Goal: Information Seeking & Learning: Learn about a topic

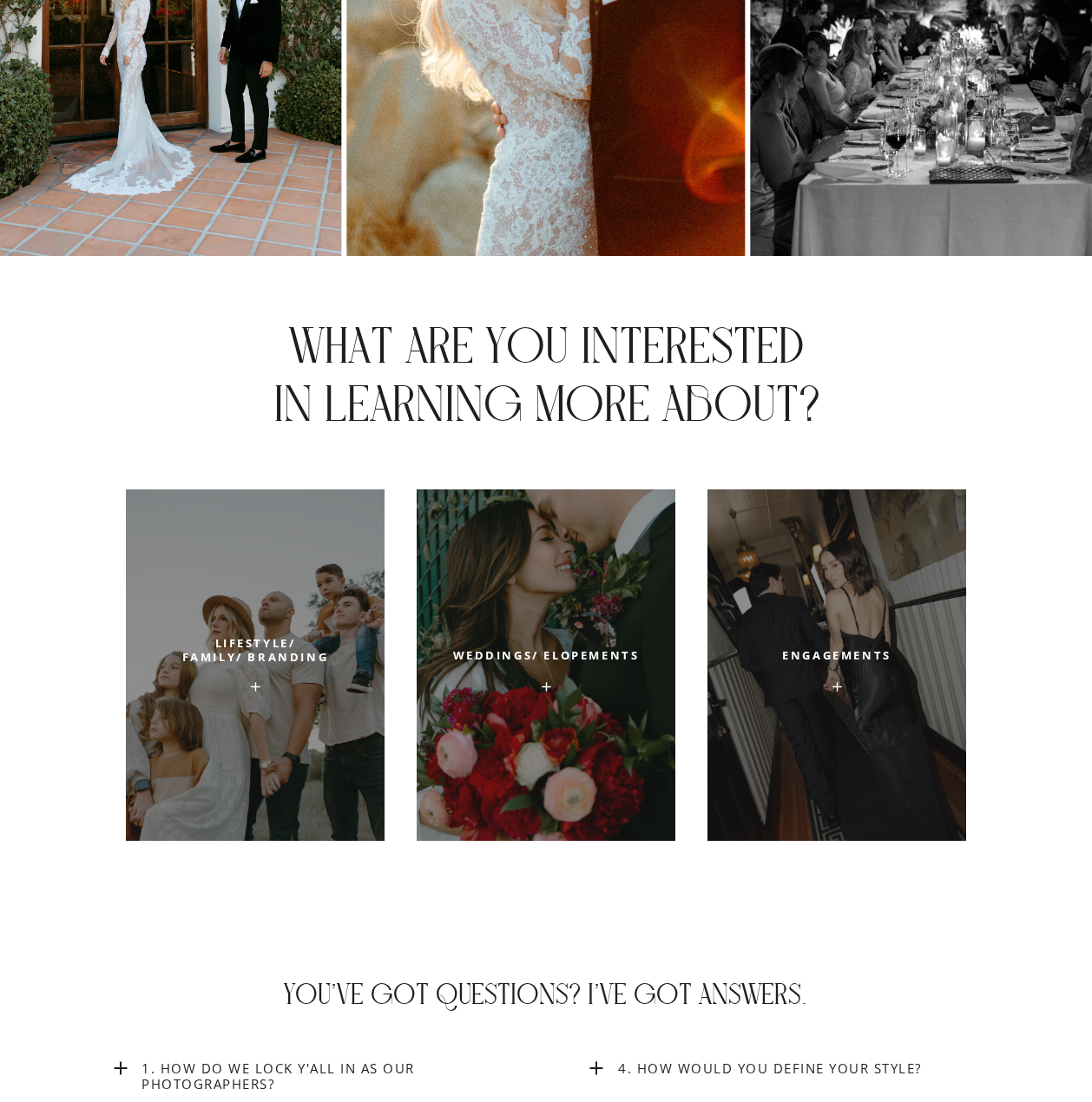
scroll to position [6334, 0]
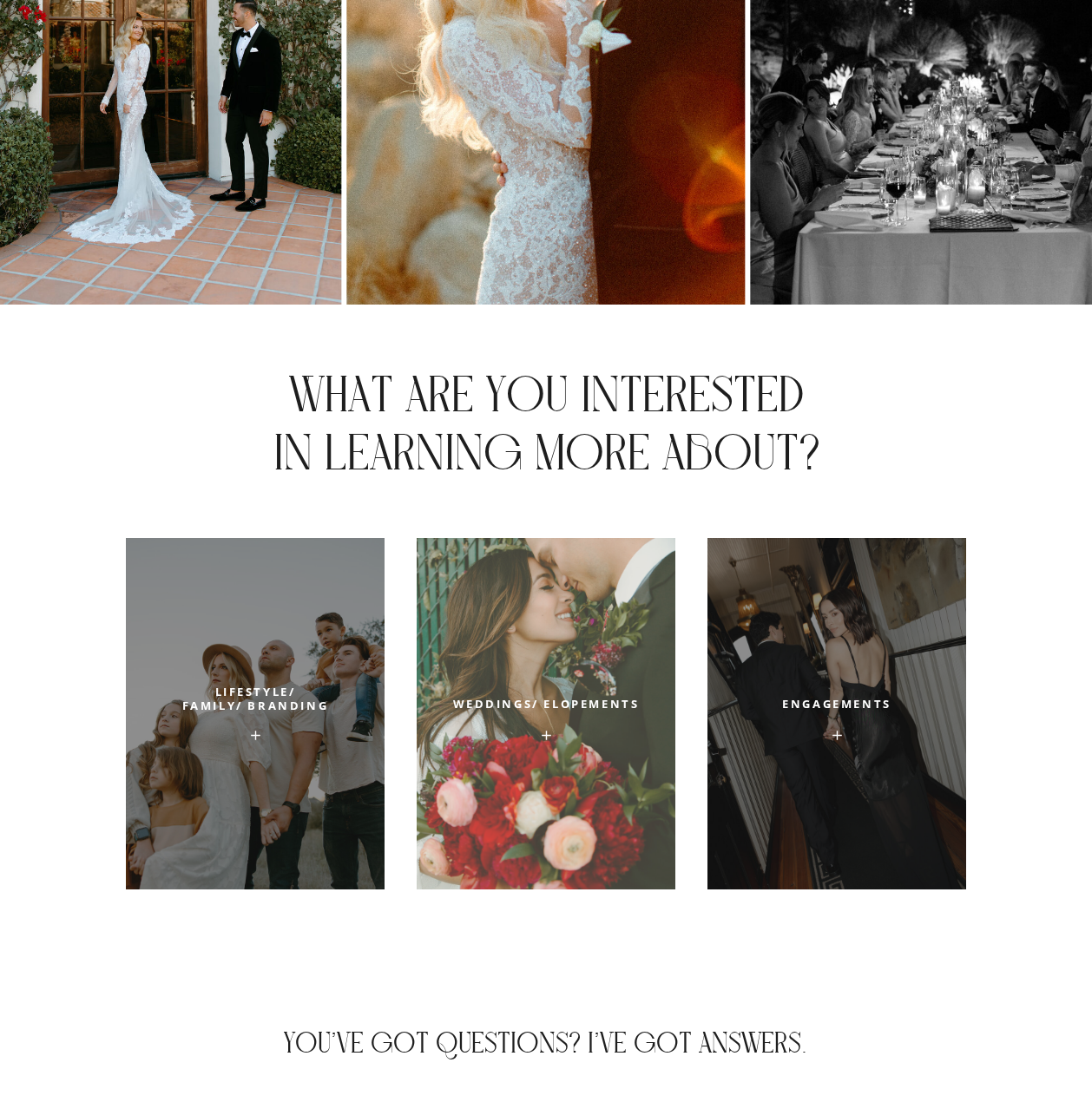
click at [561, 853] on div at bounding box center [546, 713] width 259 height 351
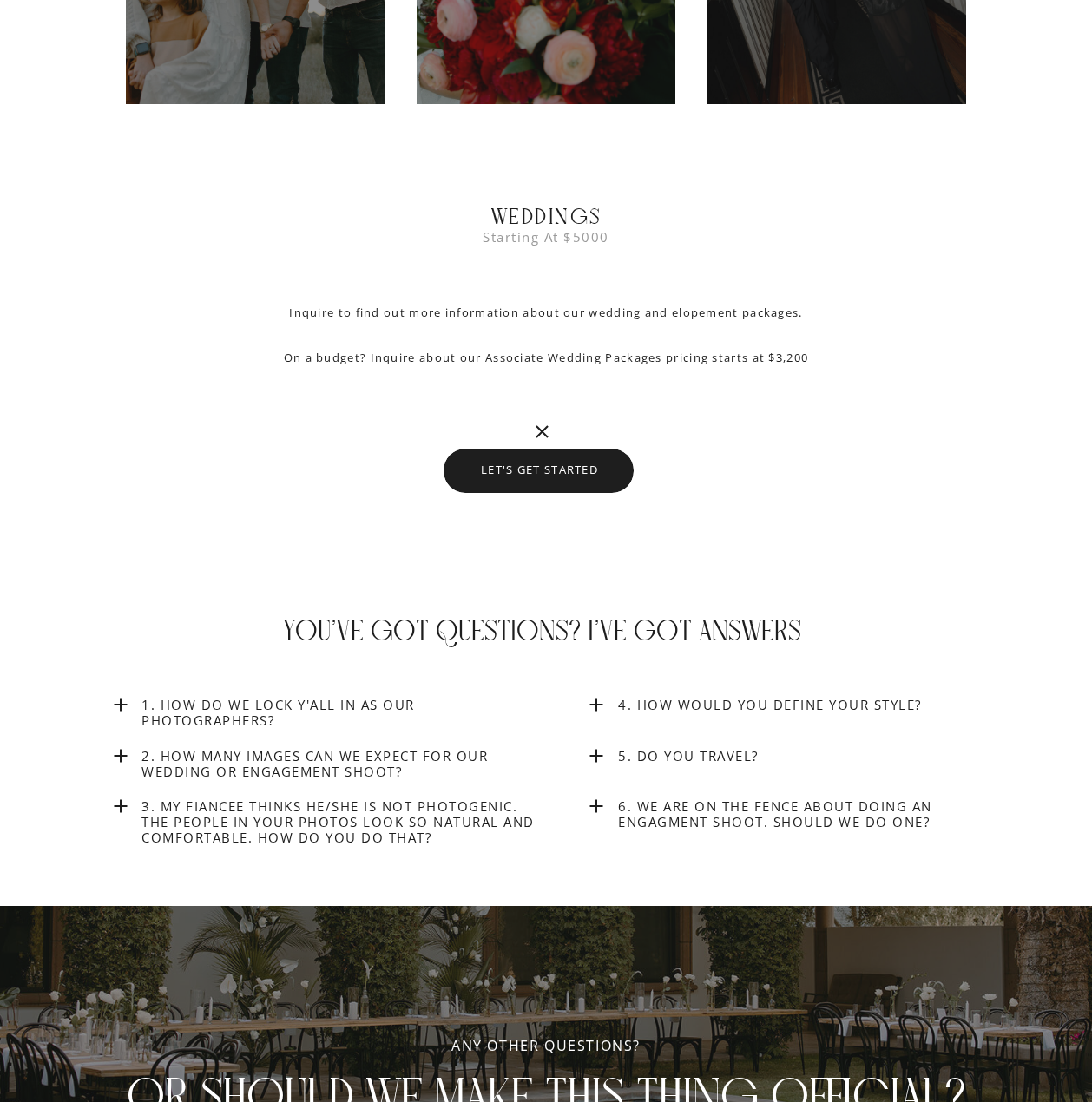
scroll to position [7136, 0]
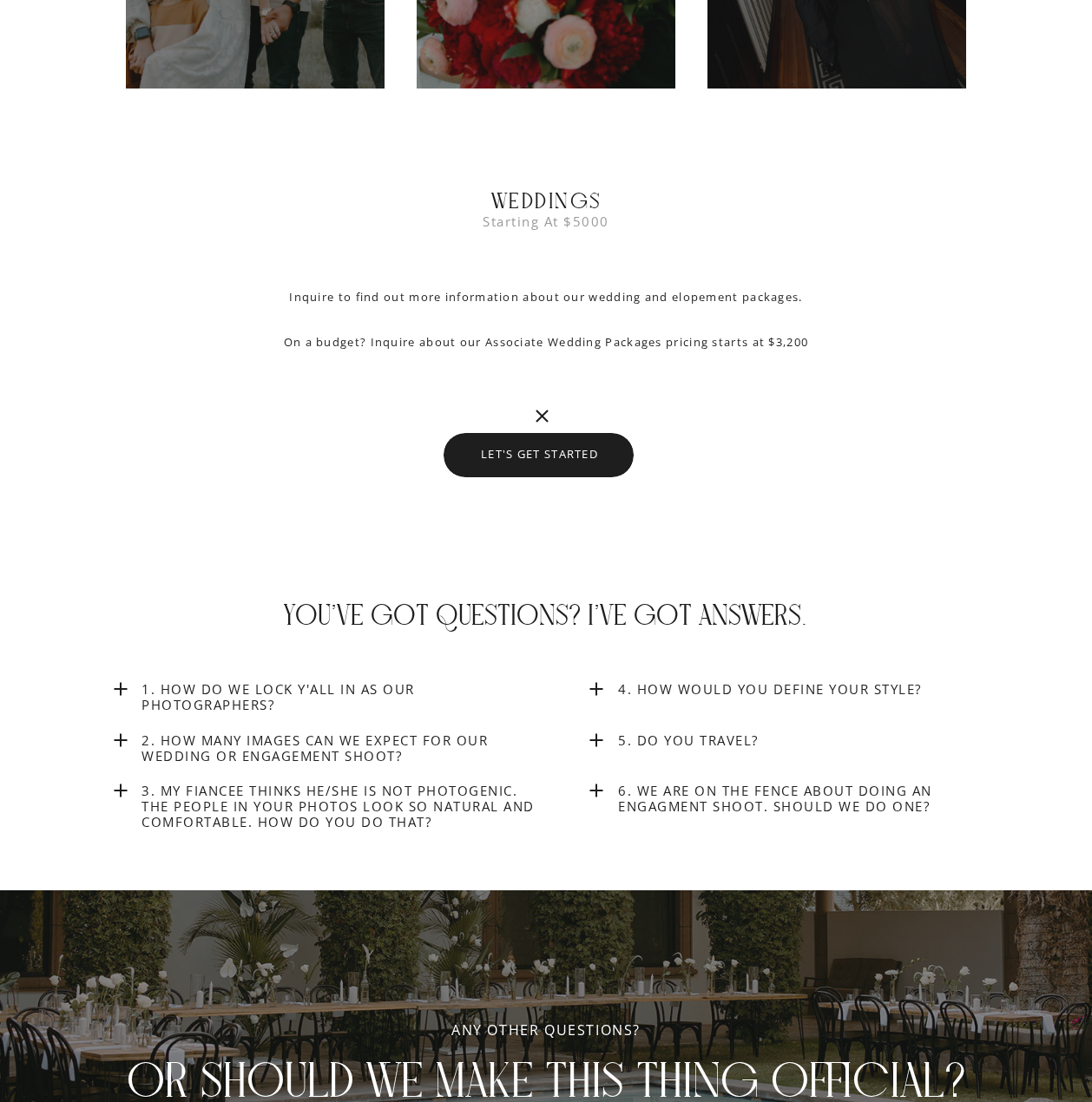
click at [123, 689] on icon at bounding box center [121, 689] width 21 height 21
click at [116, 685] on icon at bounding box center [121, 689] width 21 height 21
click at [149, 685] on h3 "1. How do we lock y'all in as our photographers?" at bounding box center [342, 697] width 401 height 33
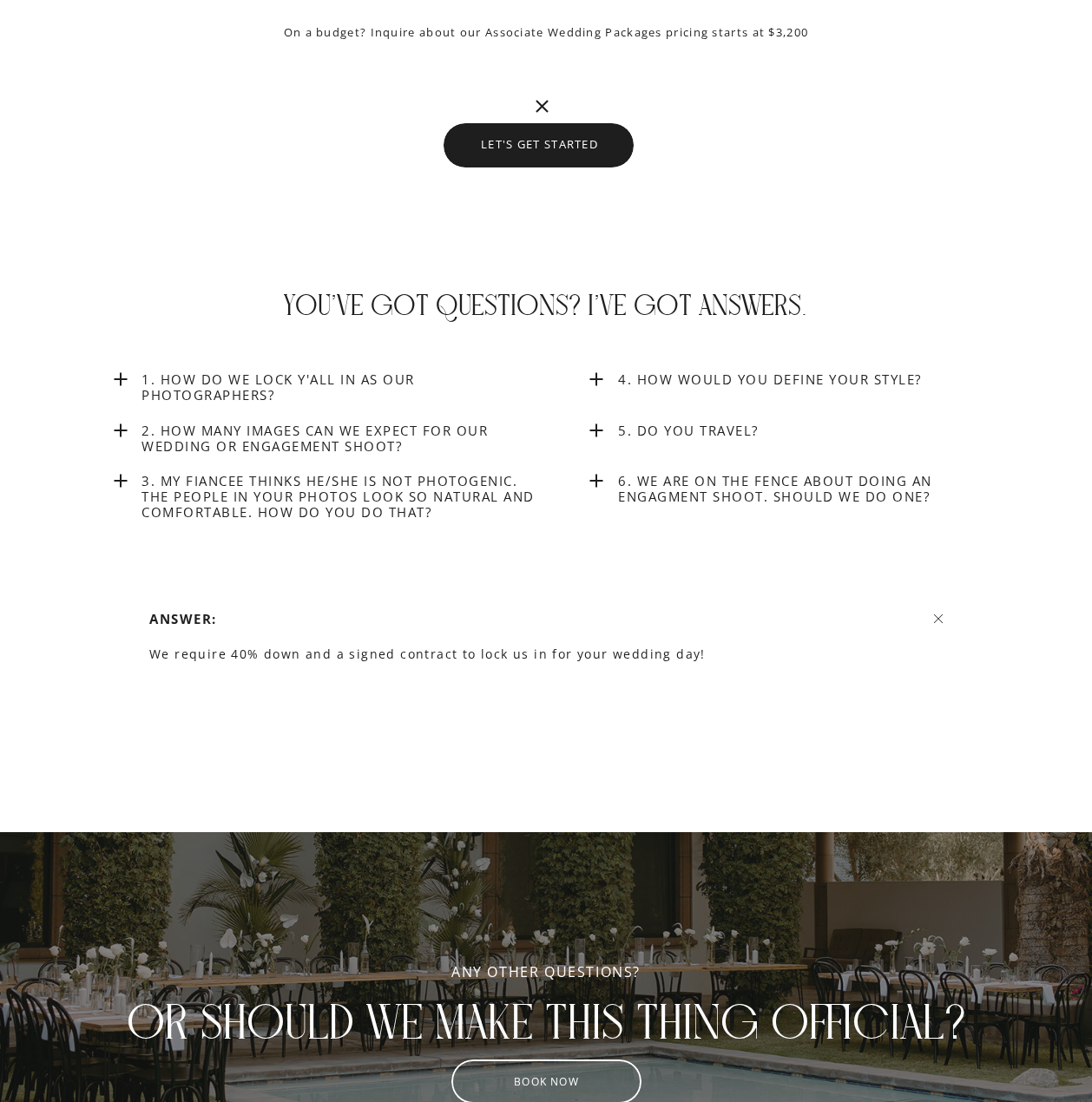
scroll to position [7445, 0]
click at [128, 431] on icon at bounding box center [121, 431] width 21 height 21
click at [265, 387] on h3 "1. How do we lock y'all in as our photographers?" at bounding box center [342, 388] width 401 height 33
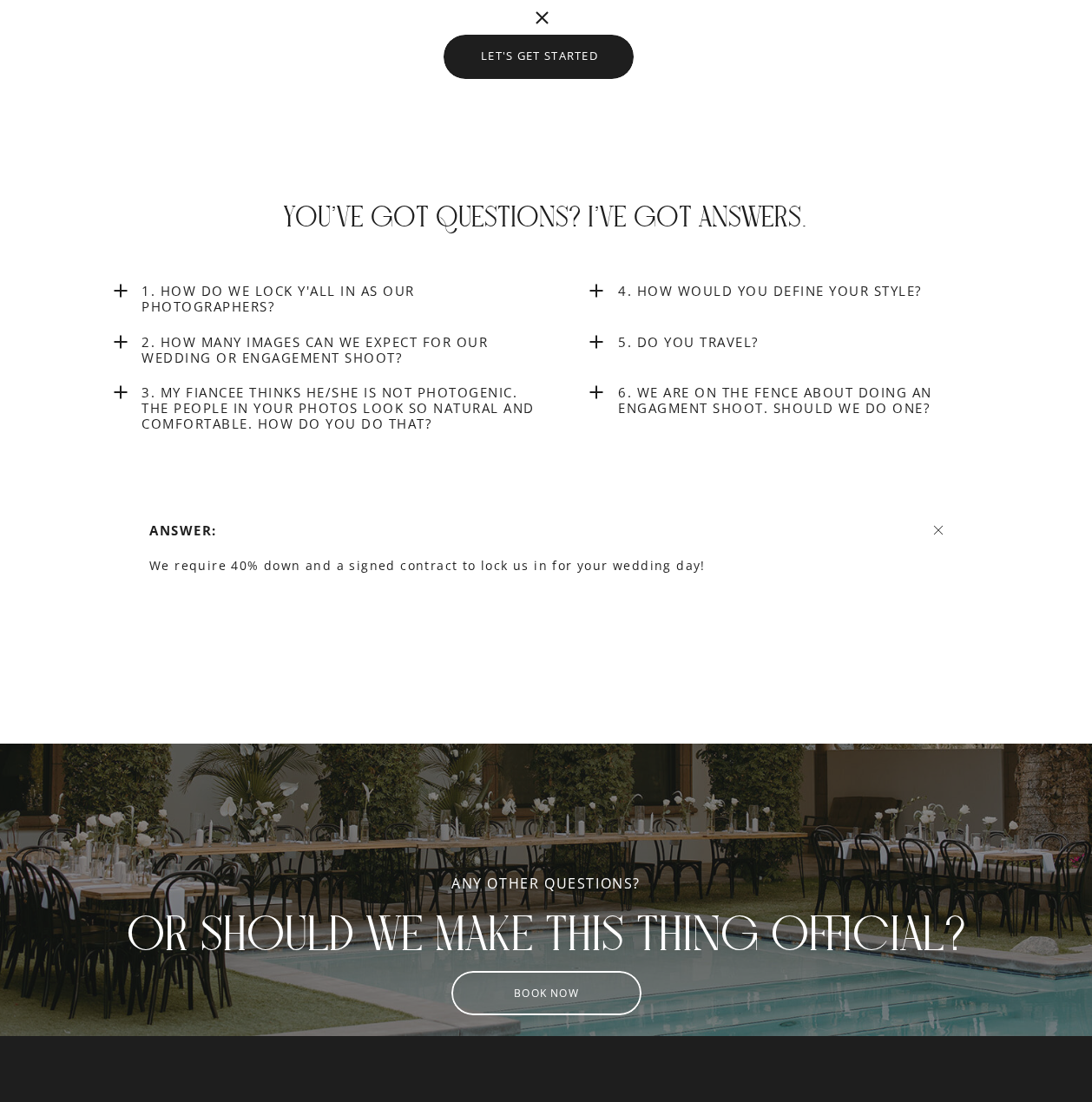
scroll to position [7358, 0]
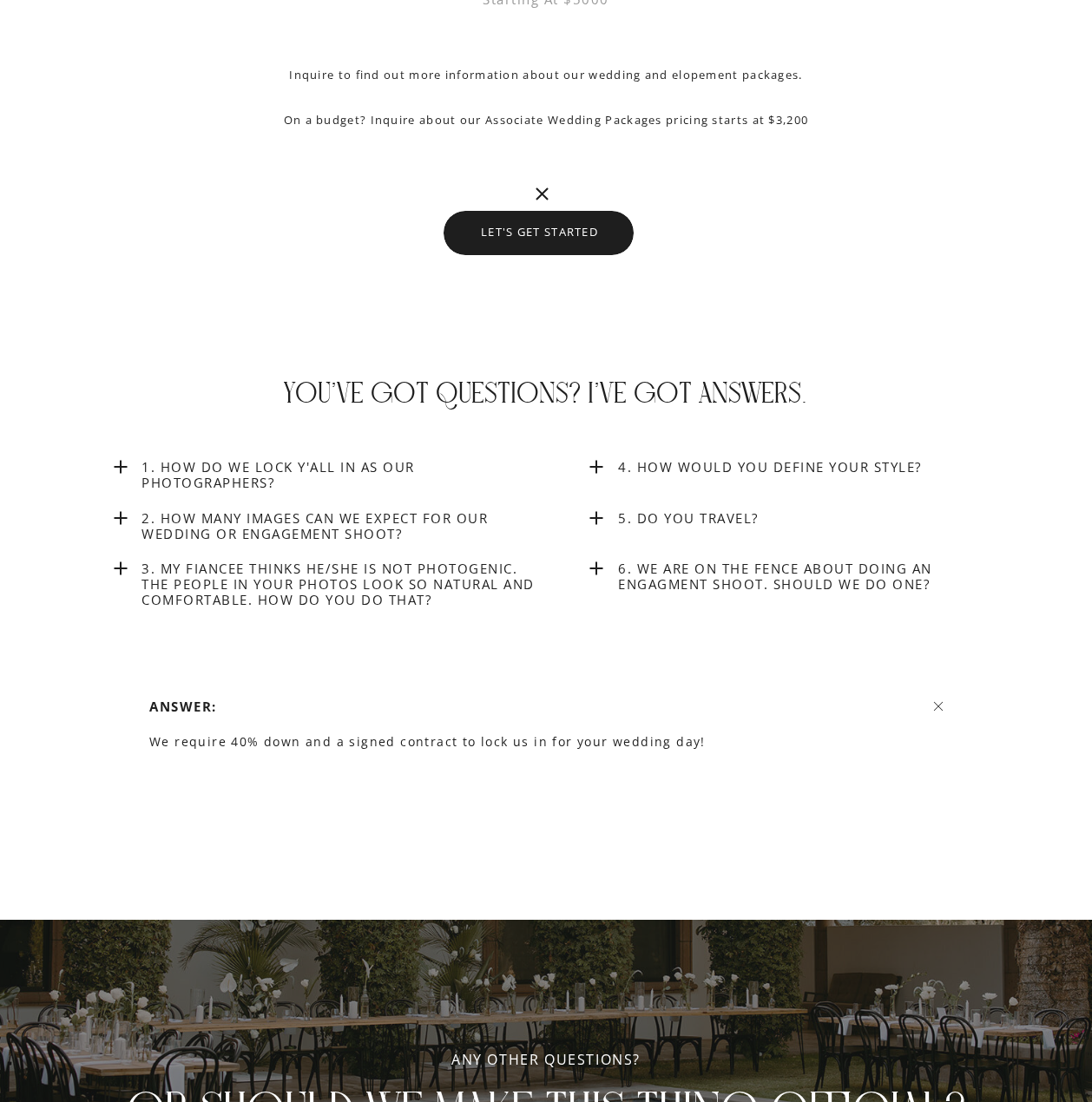
click at [254, 523] on h3 "2. How many images can we expect for our wedding or engagement shoot?" at bounding box center [342, 529] width 401 height 38
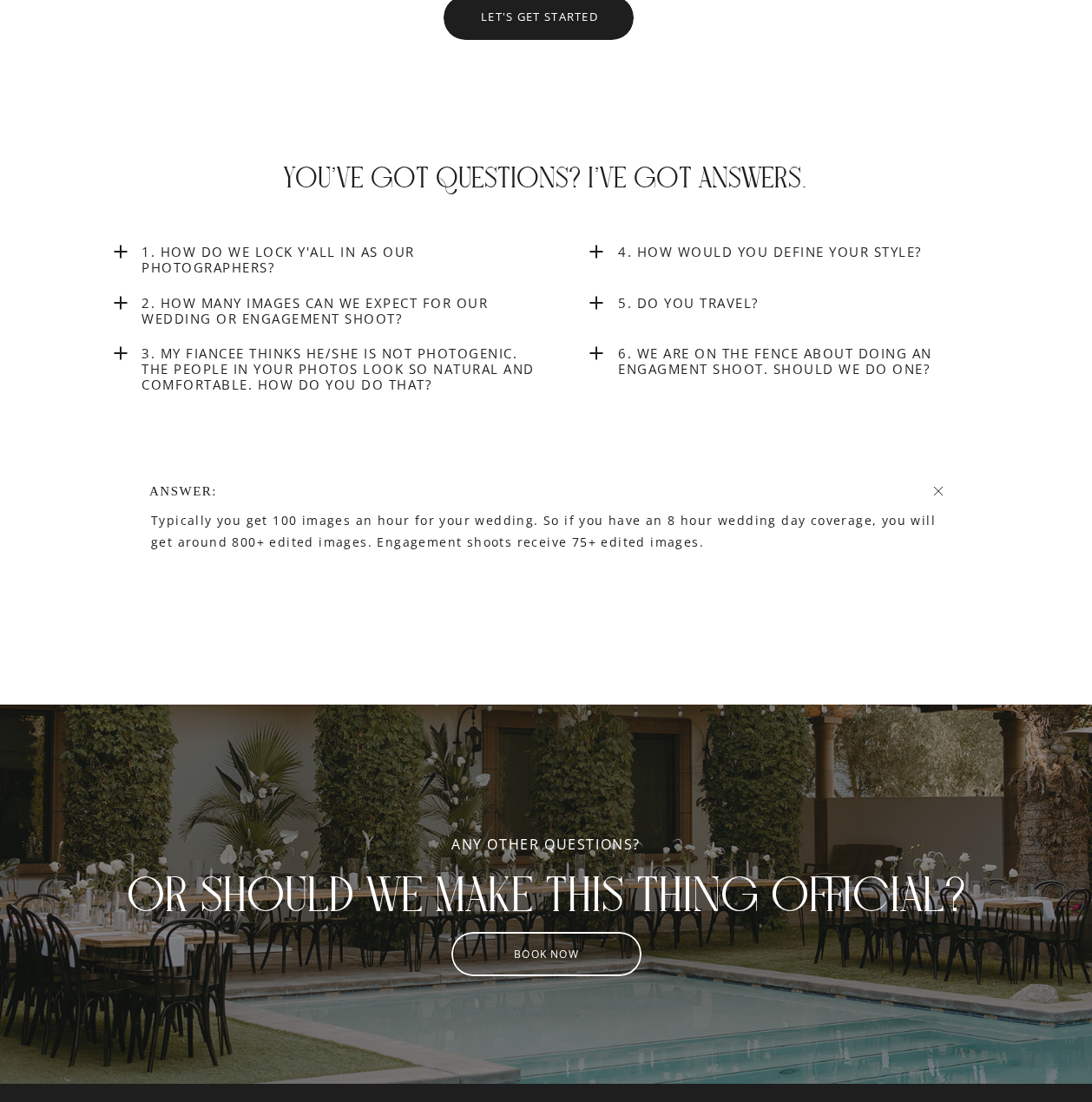
scroll to position [7531, 0]
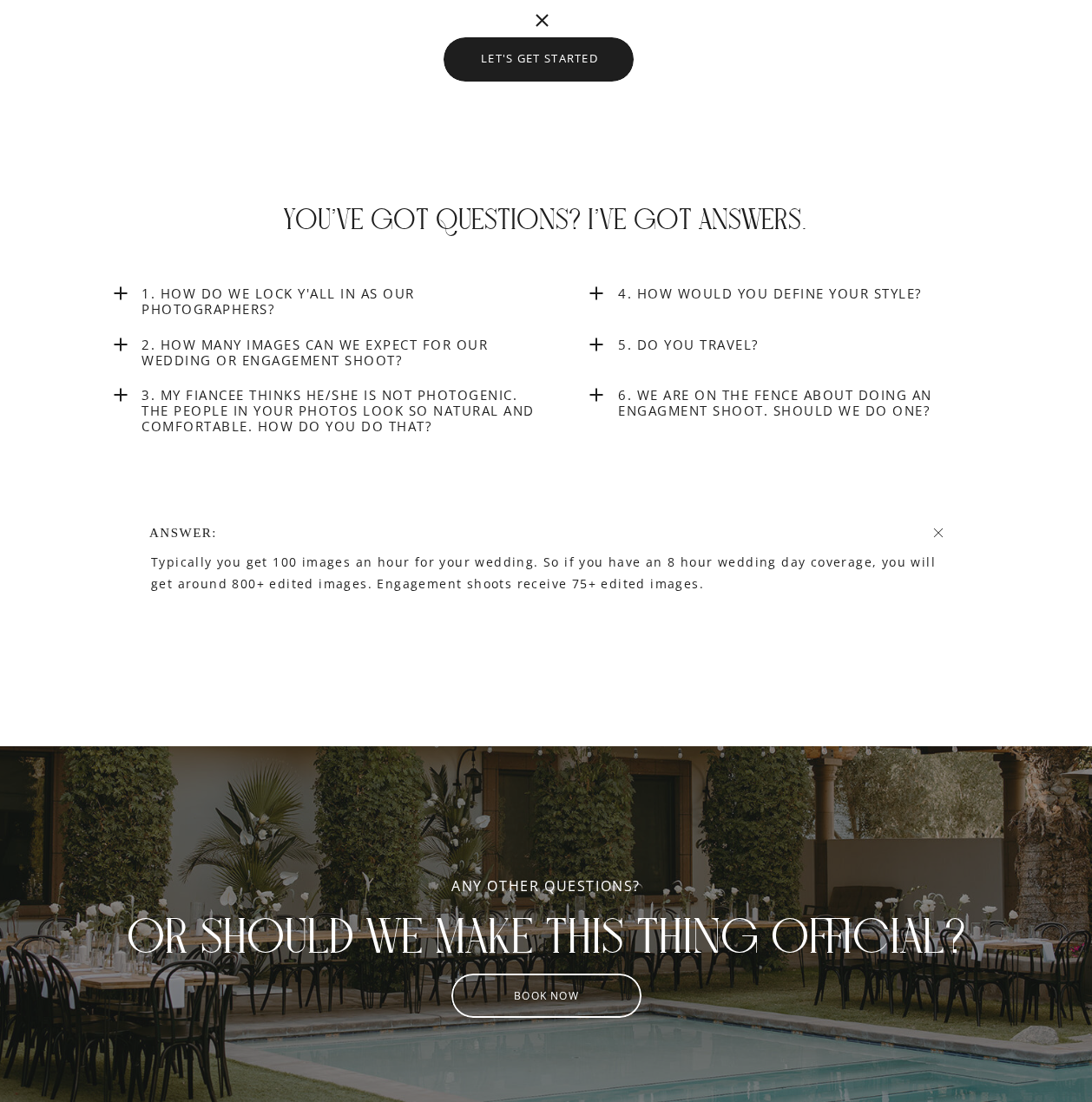
click at [326, 424] on h3 "3. My fiancee thinks he/she is not photogenic. The people in your photos look s…" at bounding box center [342, 413] width 401 height 53
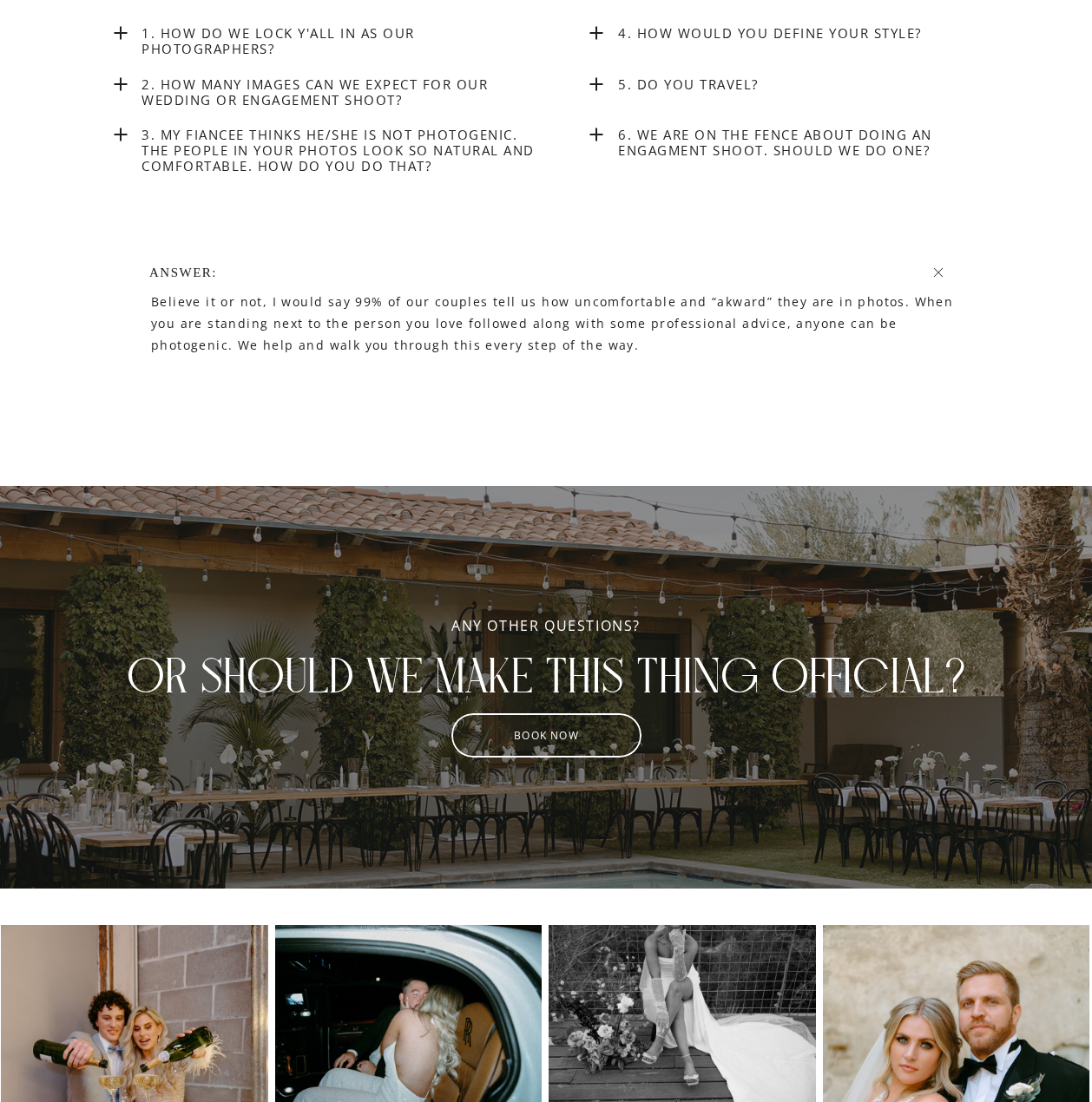
scroll to position [7705, 0]
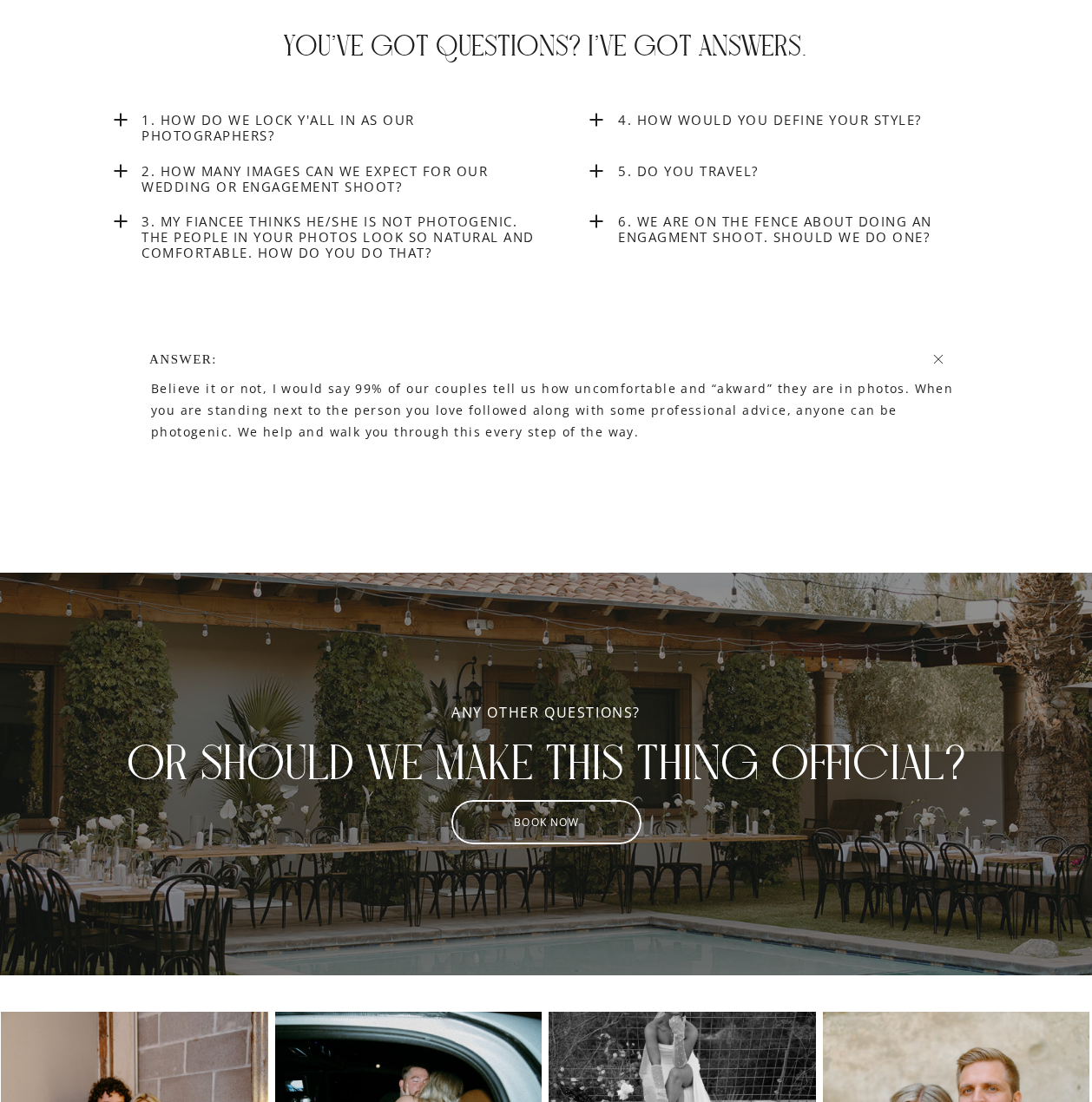
click at [638, 112] on h3 "4. How would you define your style?" at bounding box center [819, 120] width 401 height 16
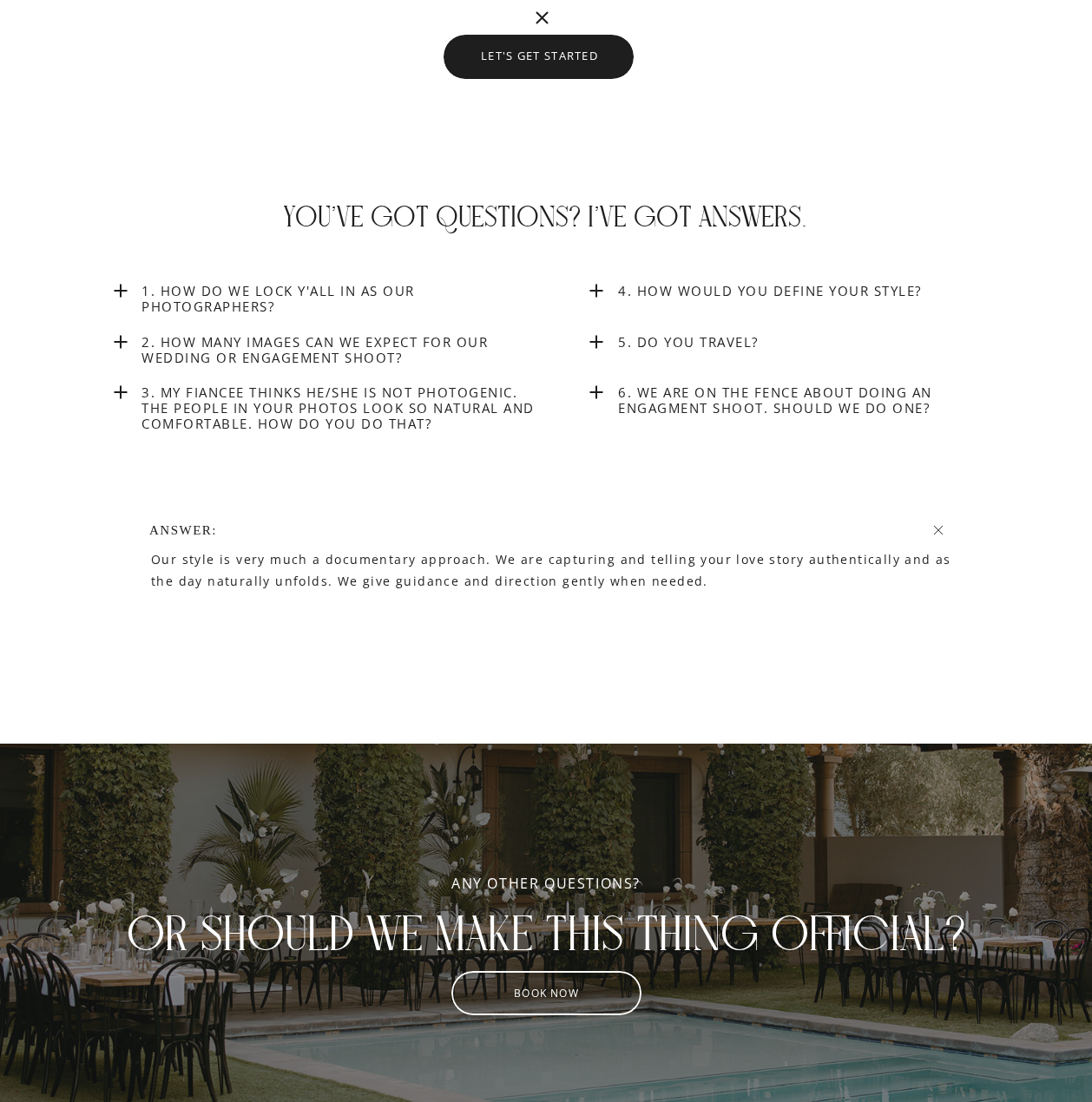
scroll to position [7531, 0]
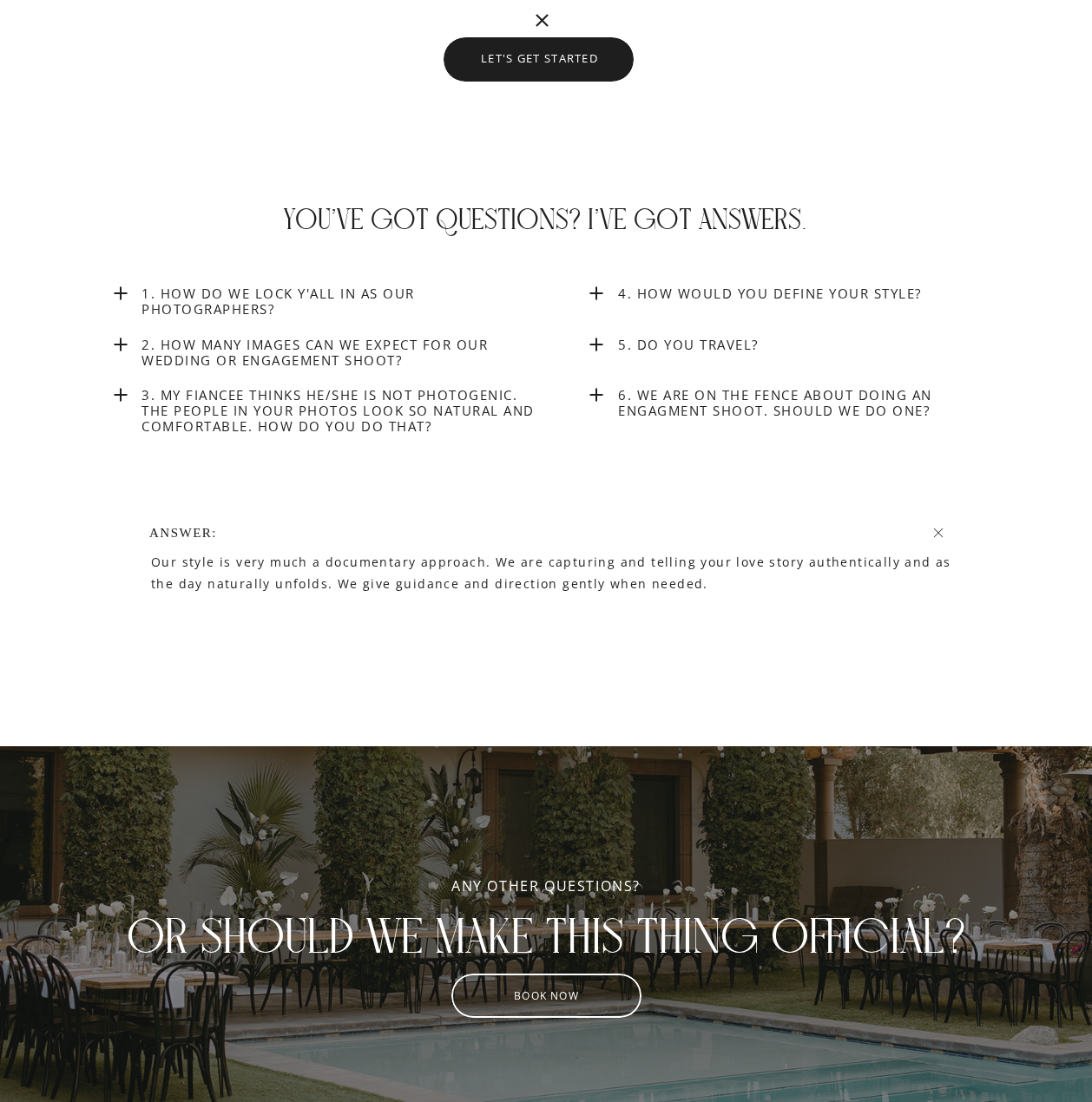
click at [708, 342] on h3 "5. Do you Travel?" at bounding box center [819, 355] width 401 height 38
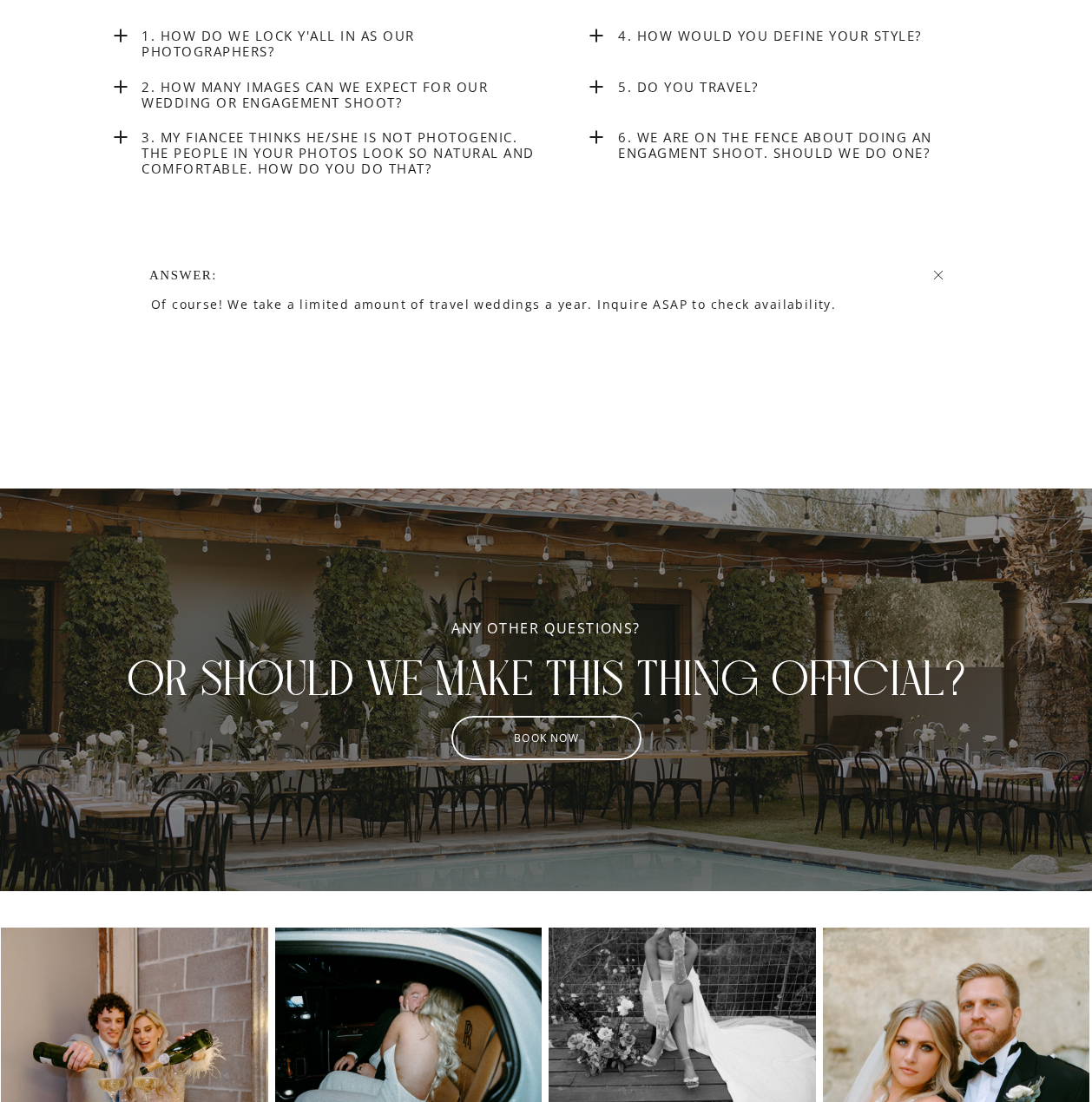
scroll to position [7705, 0]
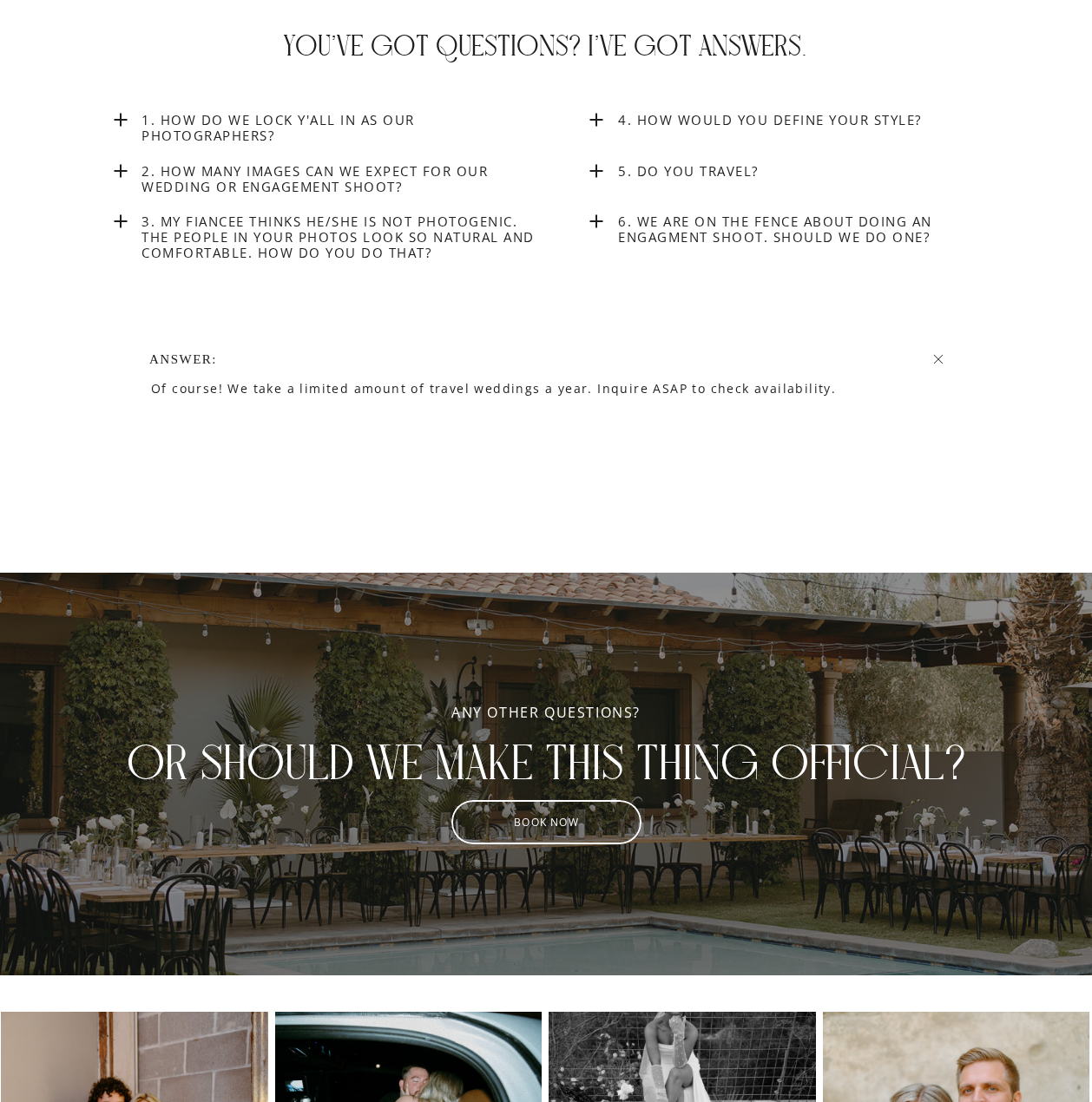
click at [699, 238] on h3 "6. We are on the fence about doing an engagment shoot. Should we do one?" at bounding box center [819, 232] width 401 height 37
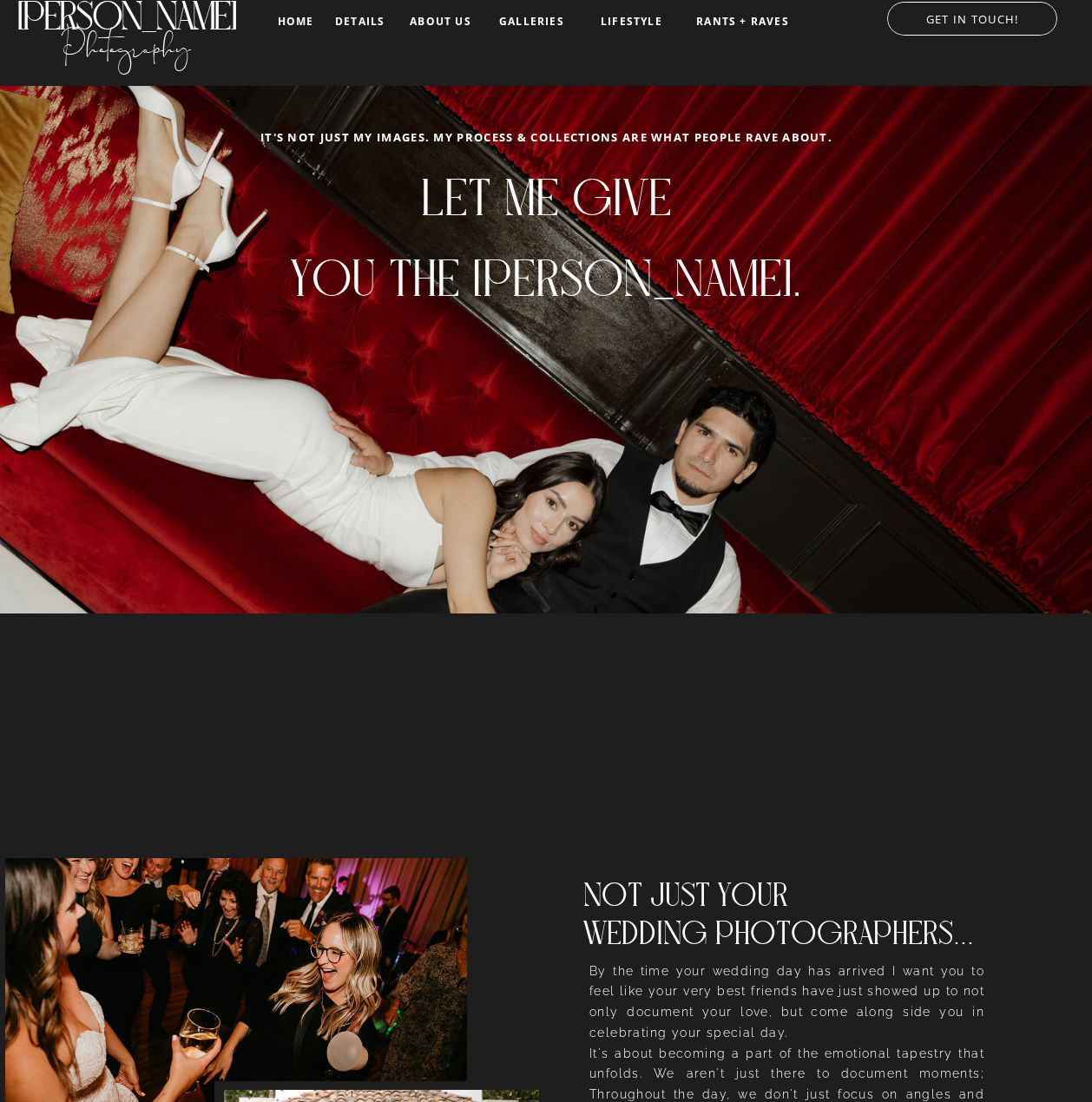
scroll to position [0, 0]
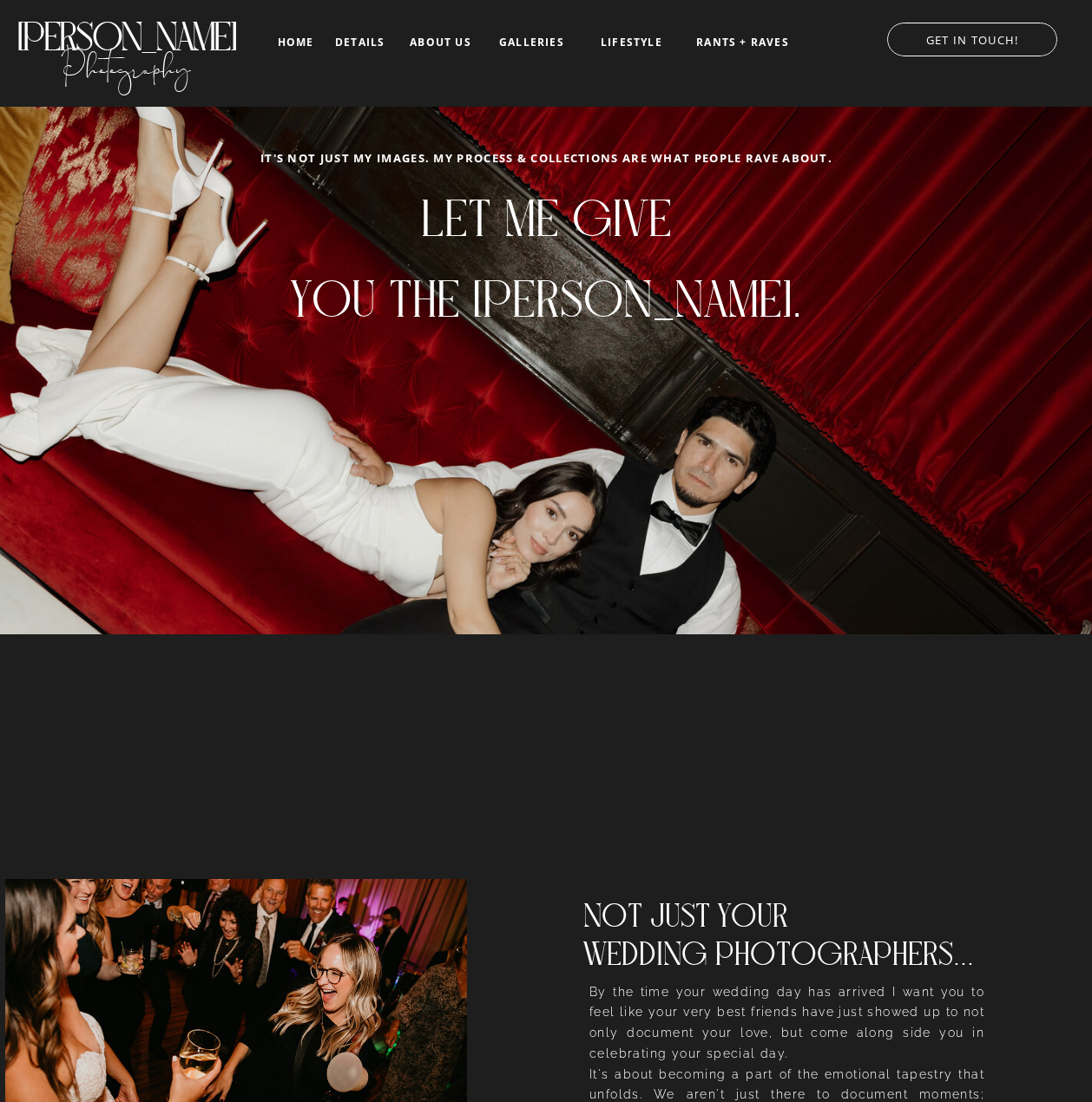
click at [546, 40] on nav "galleries" at bounding box center [531, 42] width 72 height 12
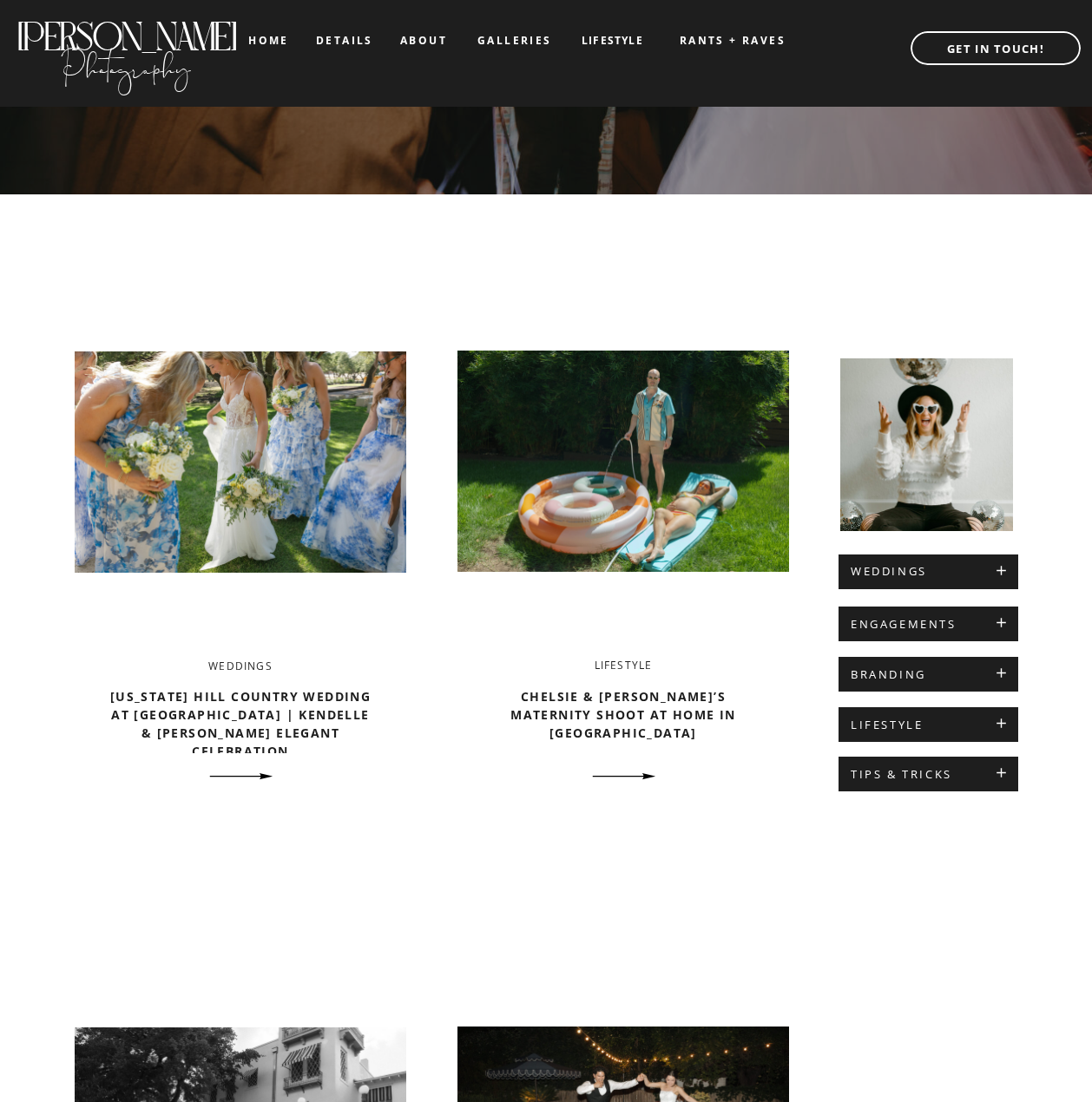
scroll to position [521, 0]
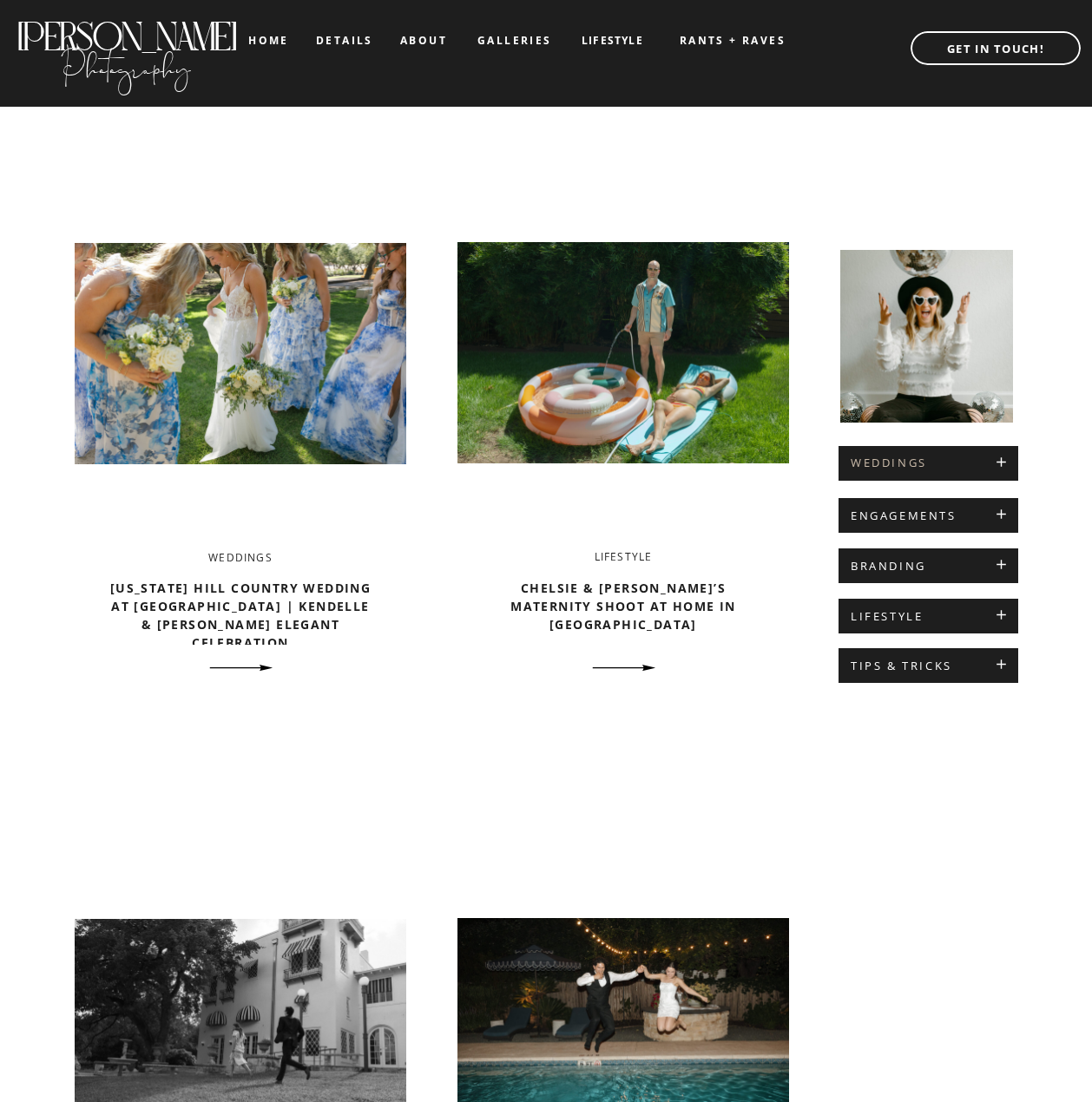
click at [911, 465] on h2 "WEDDINGS" at bounding box center [928, 463] width 155 height 14
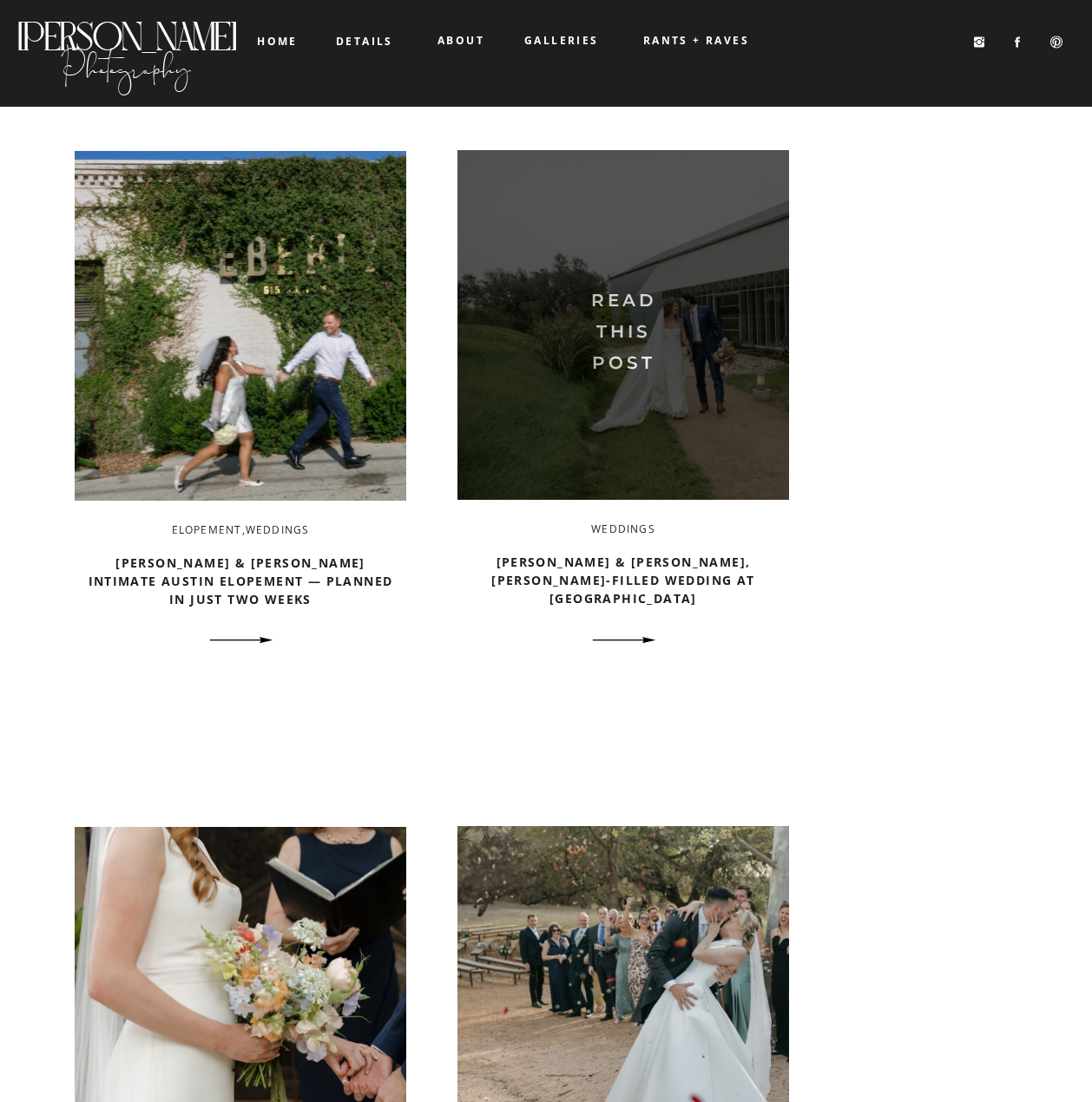
scroll to position [694, 0]
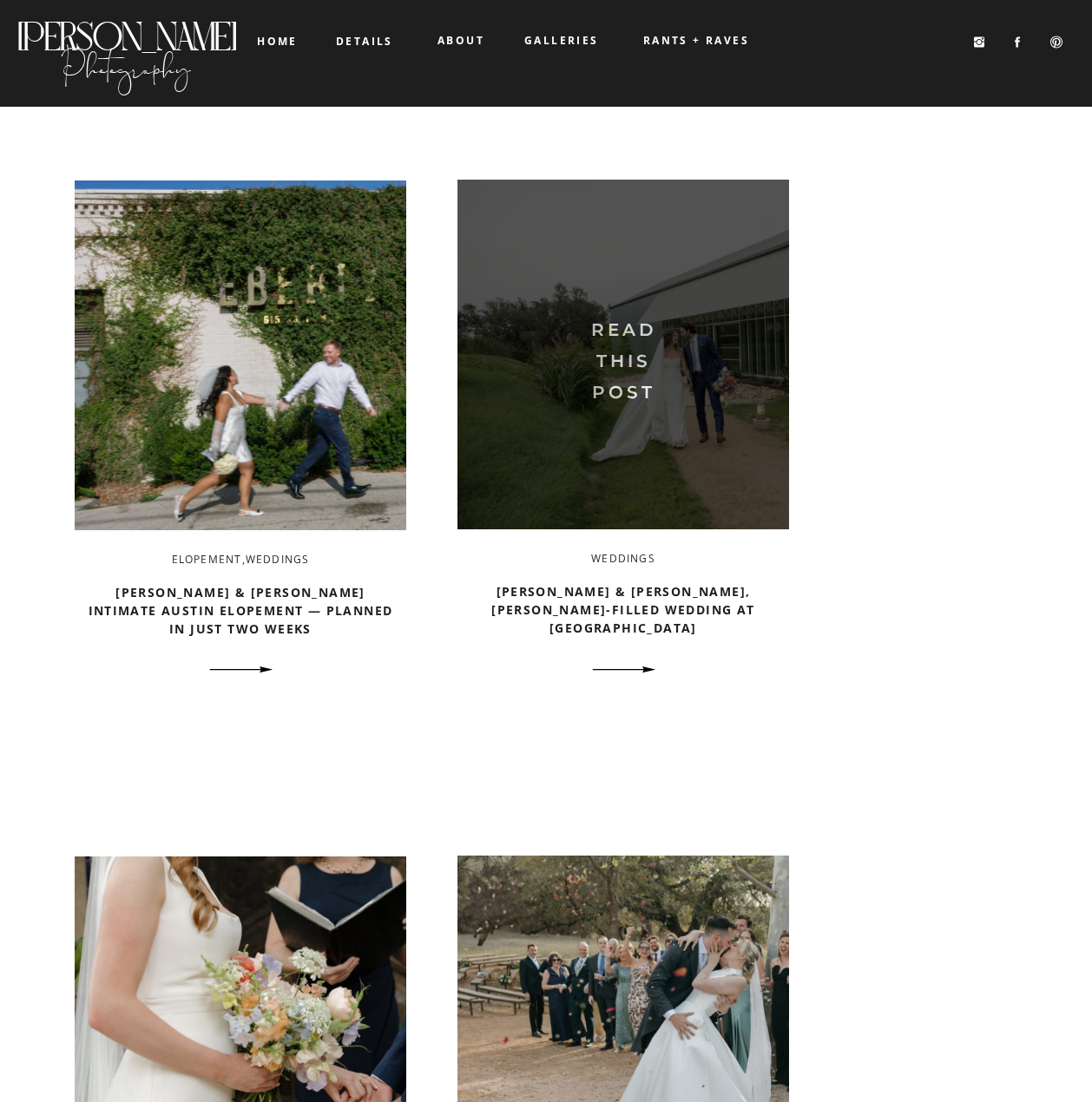
click at [667, 409] on img at bounding box center [624, 354] width 332 height 349
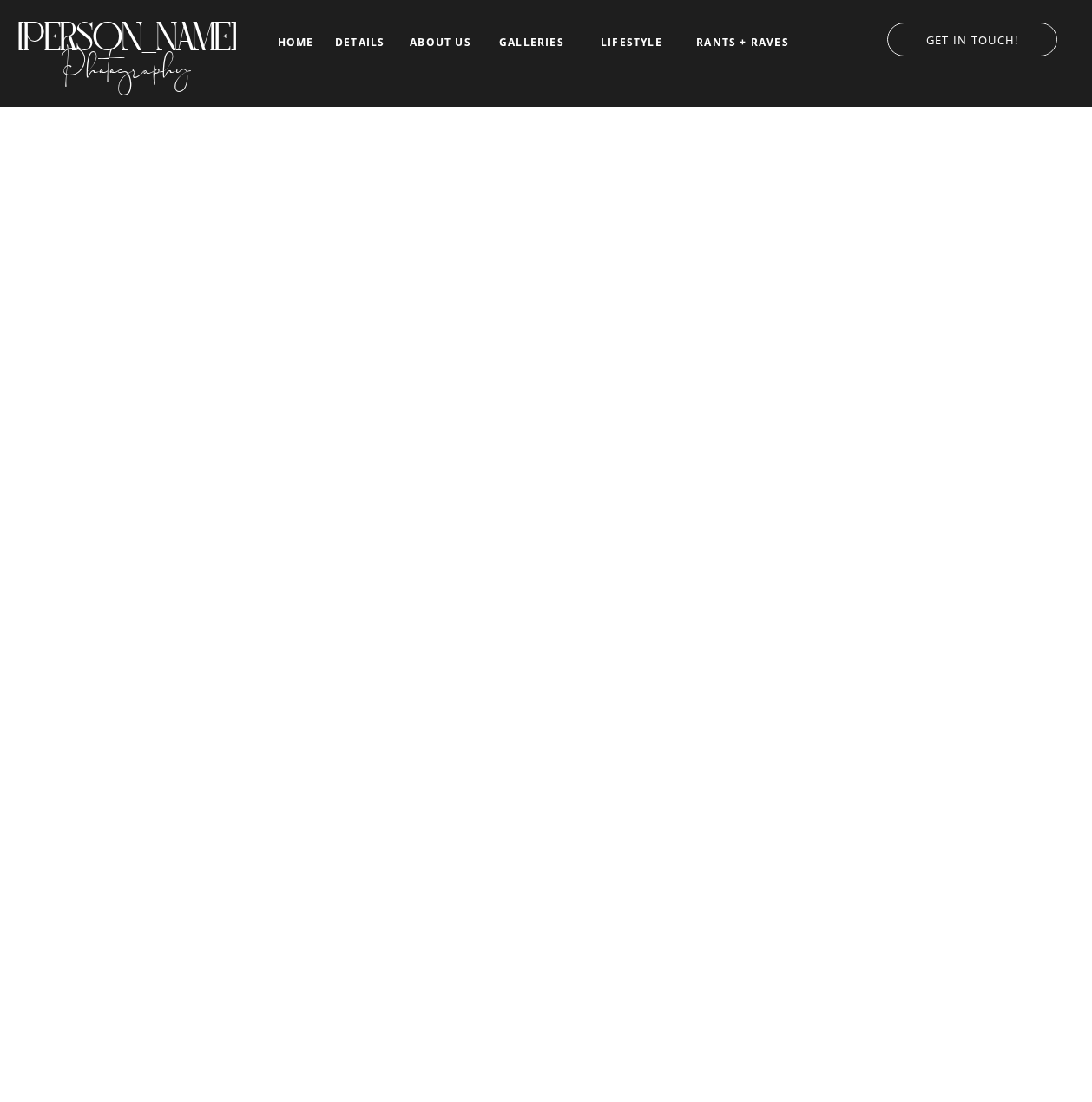
scroll to position [11454, 0]
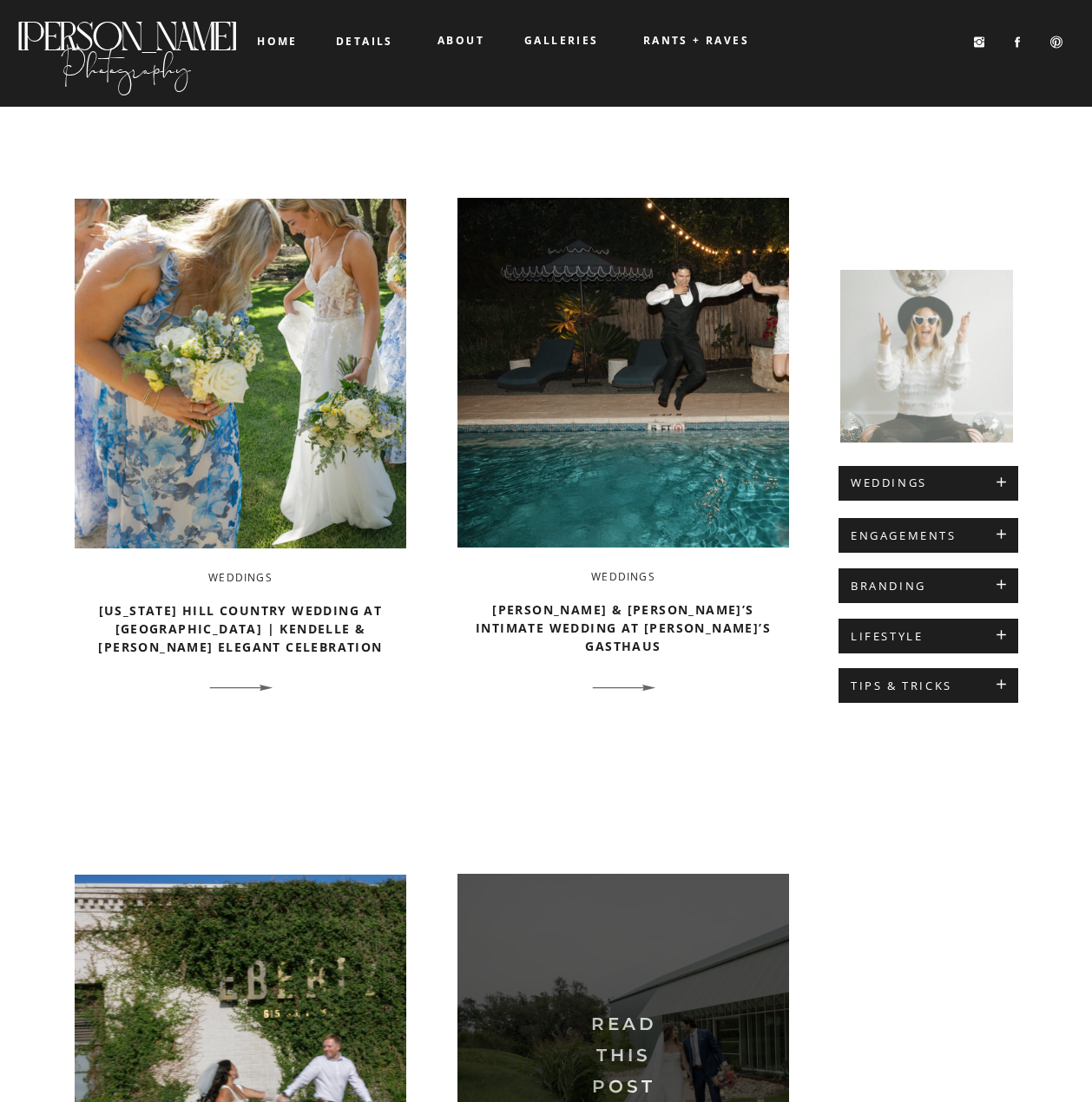
scroll to position [694, 0]
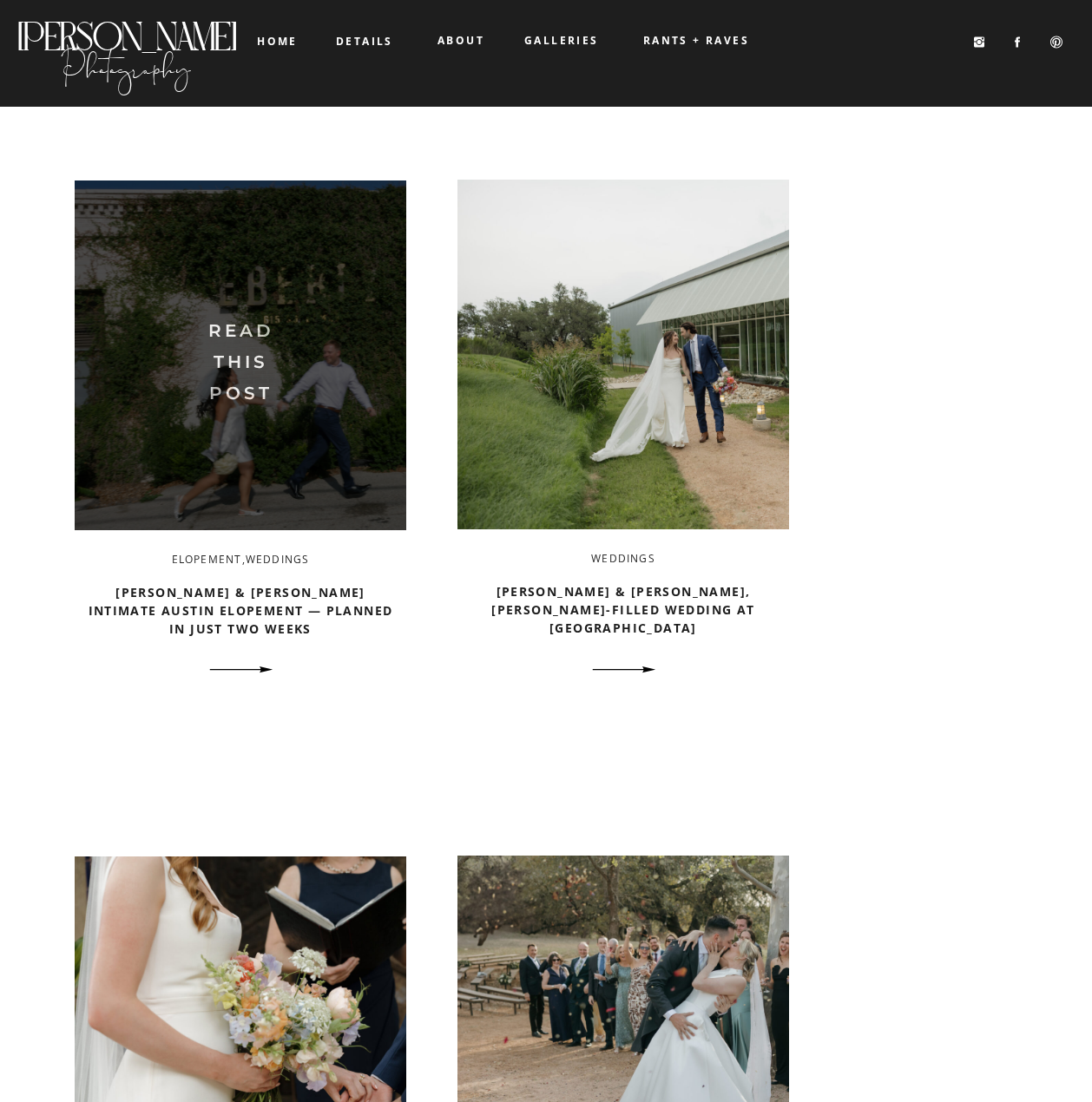
click at [216, 384] on img at bounding box center [240, 355] width 332 height 349
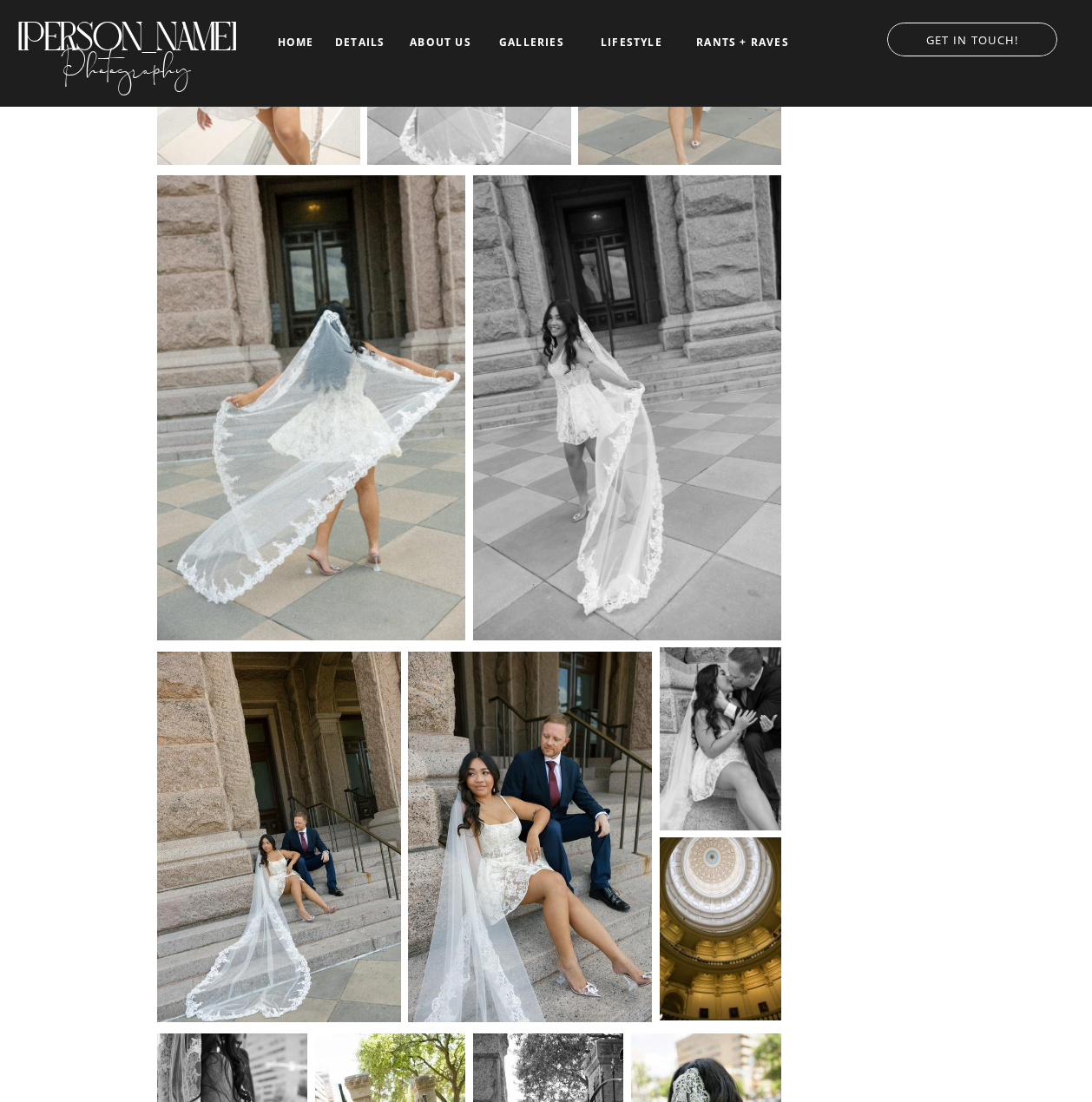
scroll to position [3992, 0]
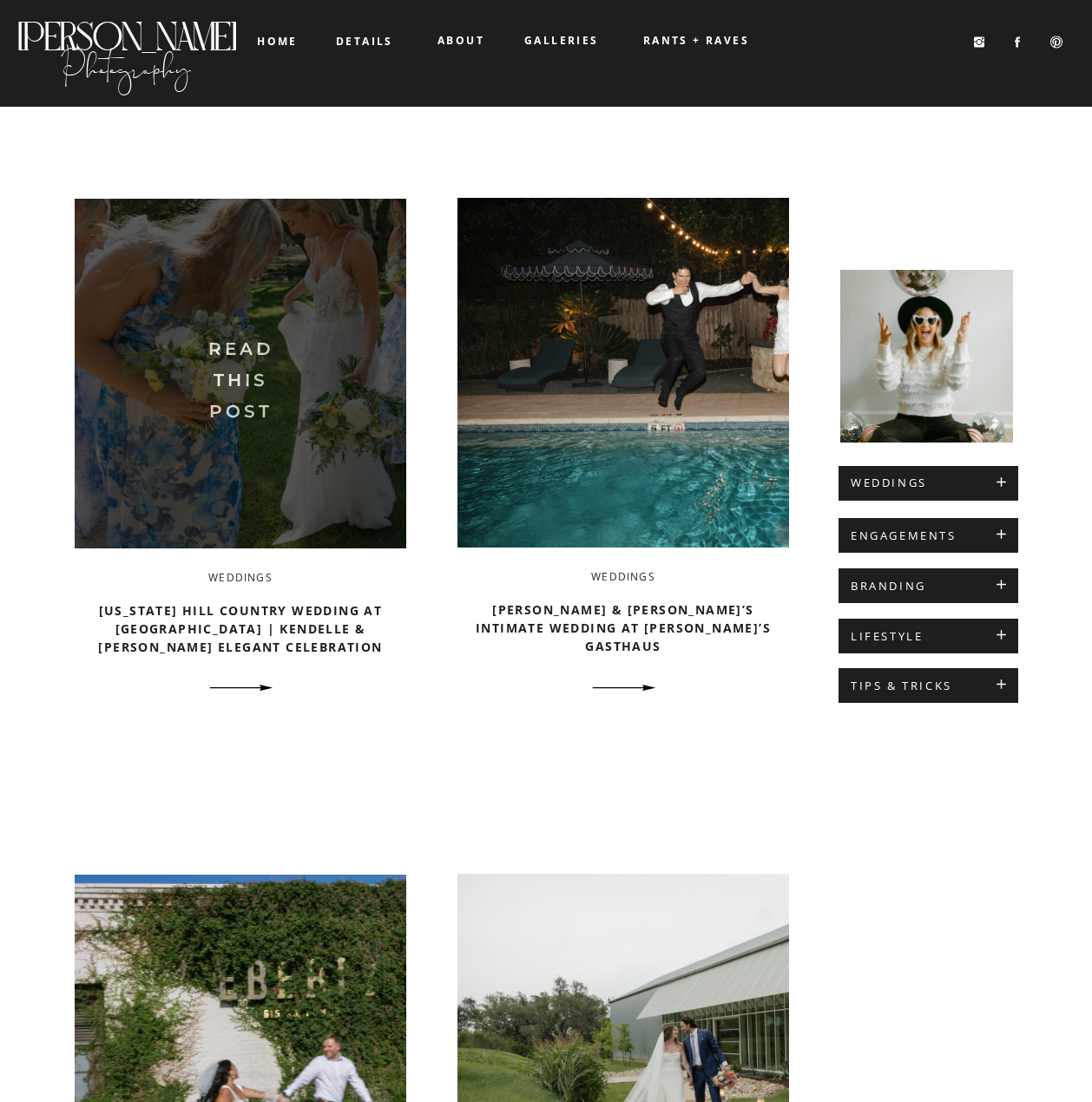
click at [328, 411] on img at bounding box center [240, 373] width 332 height 349
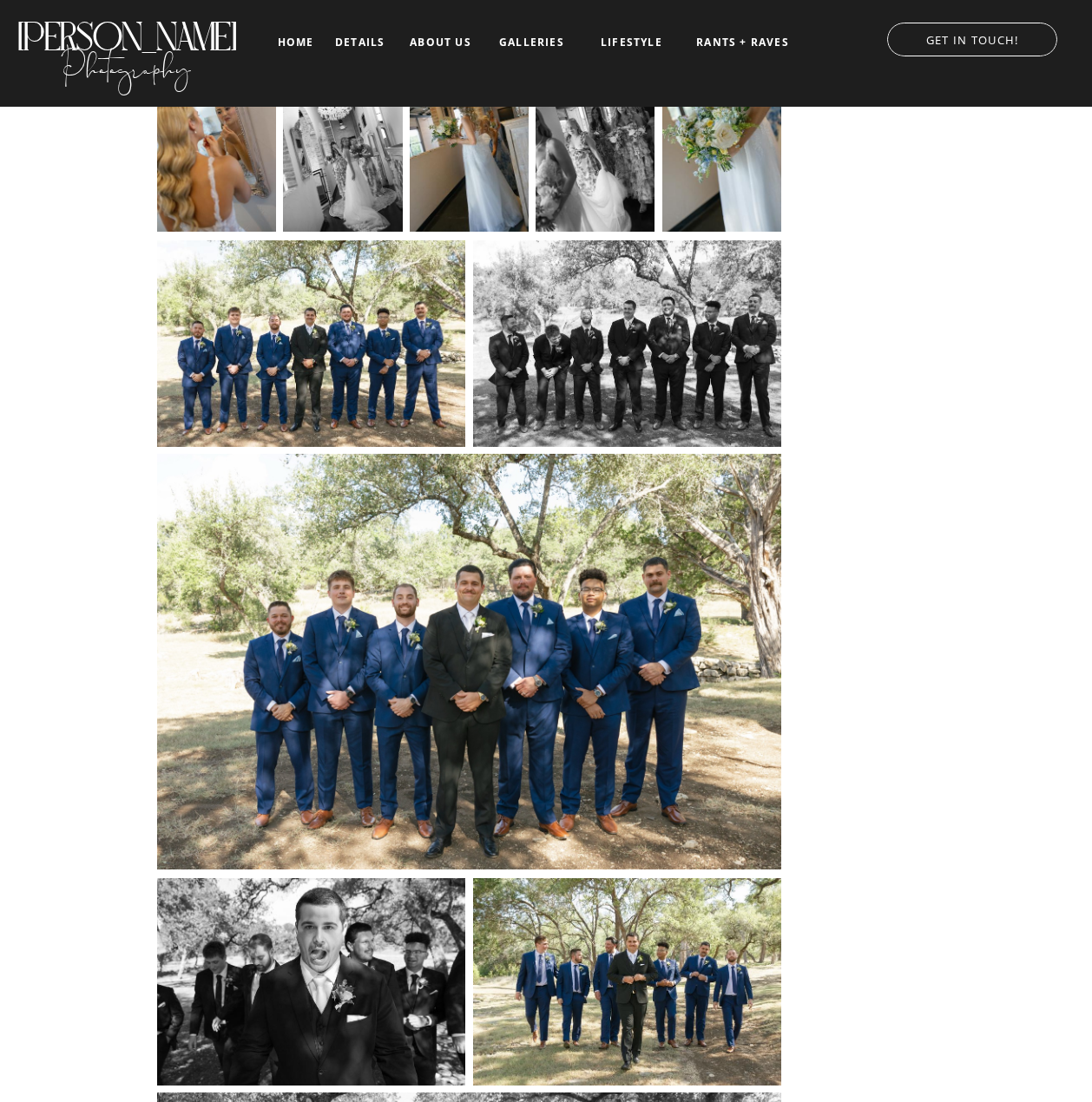
scroll to position [7636, 0]
